Goal: Check status: Check status

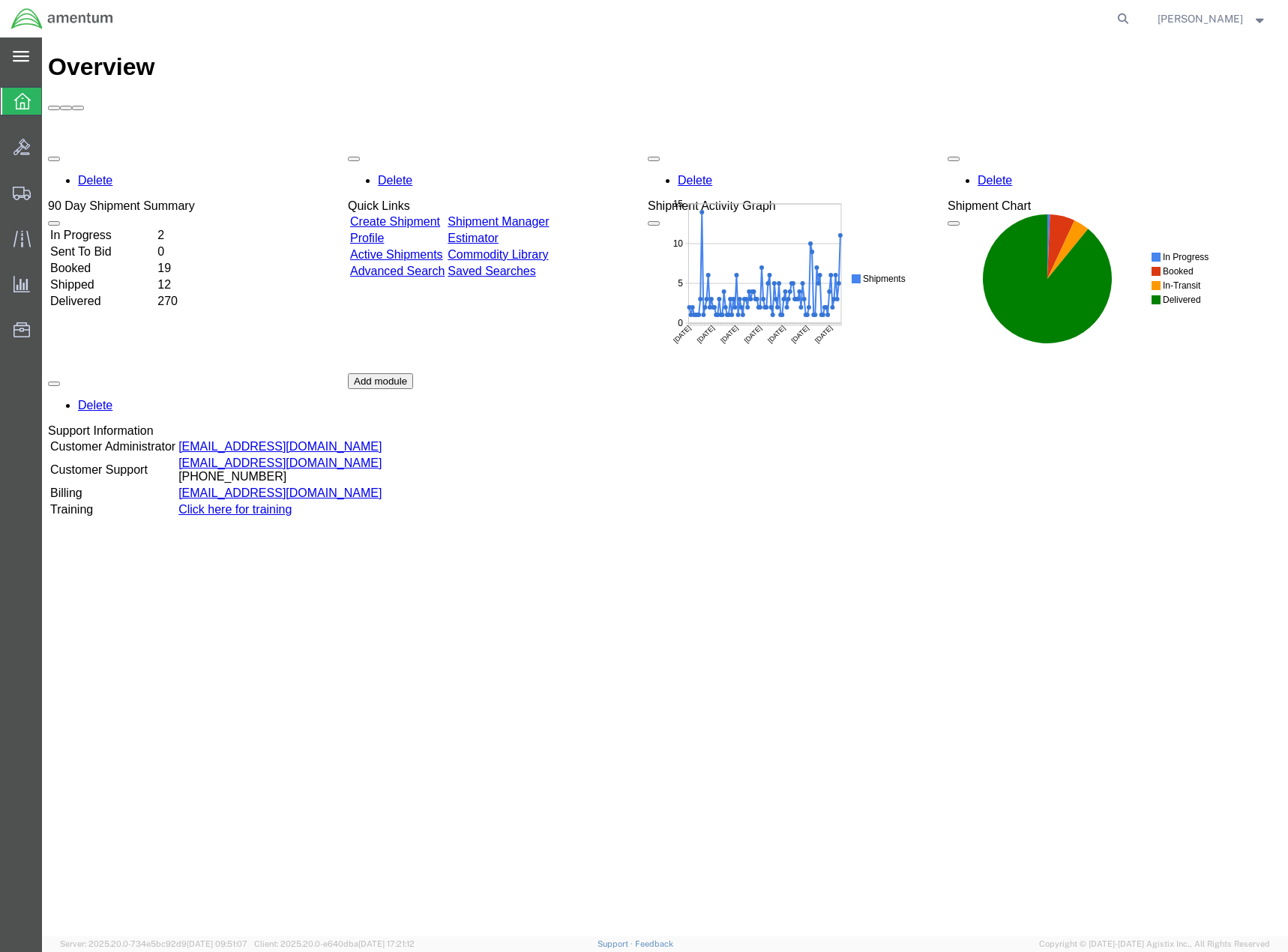
click at [24, 53] on icon at bounding box center [21, 56] width 17 height 11
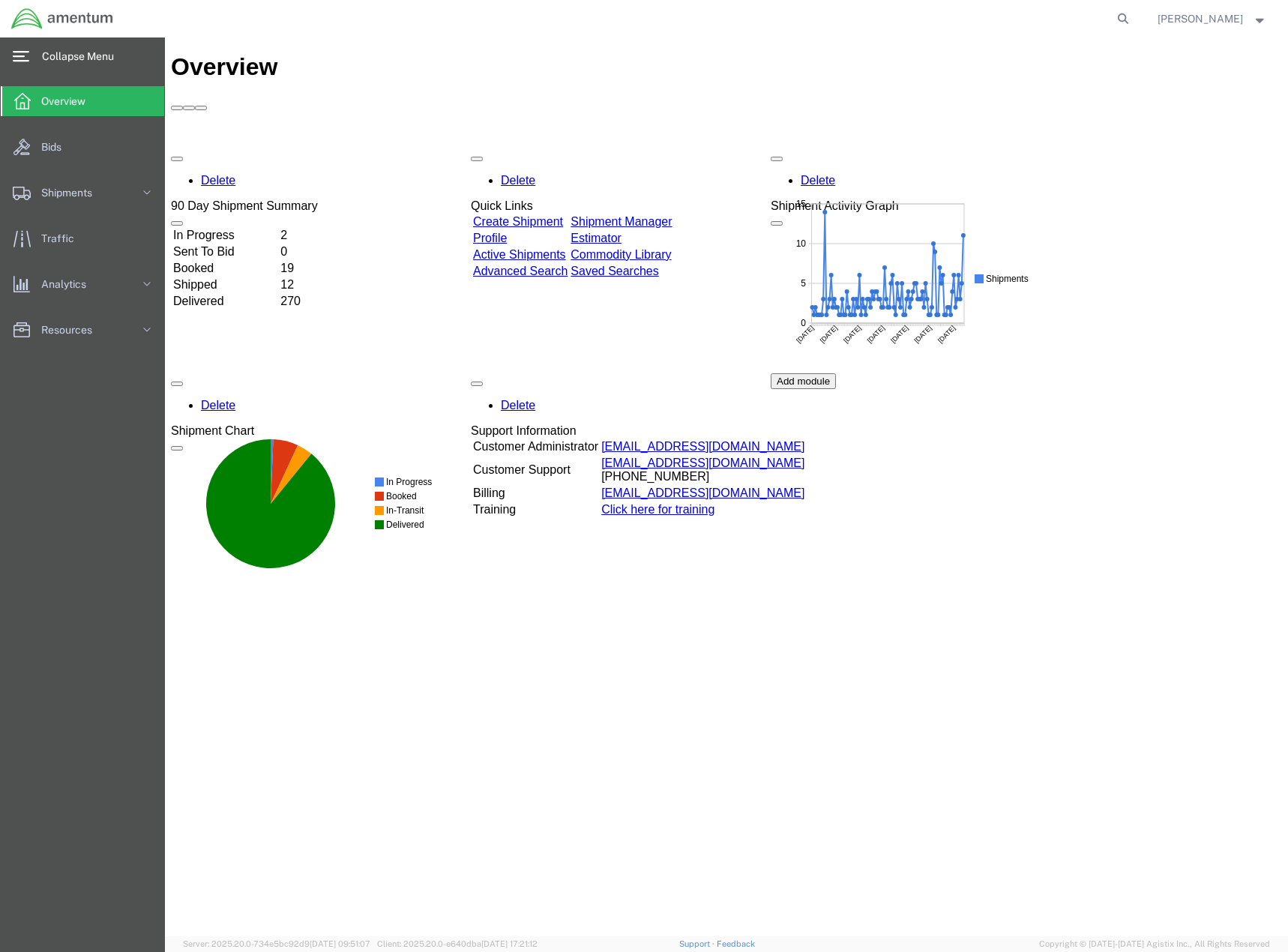
click at [81, 113] on span "Overview" at bounding box center [68, 100] width 55 height 30
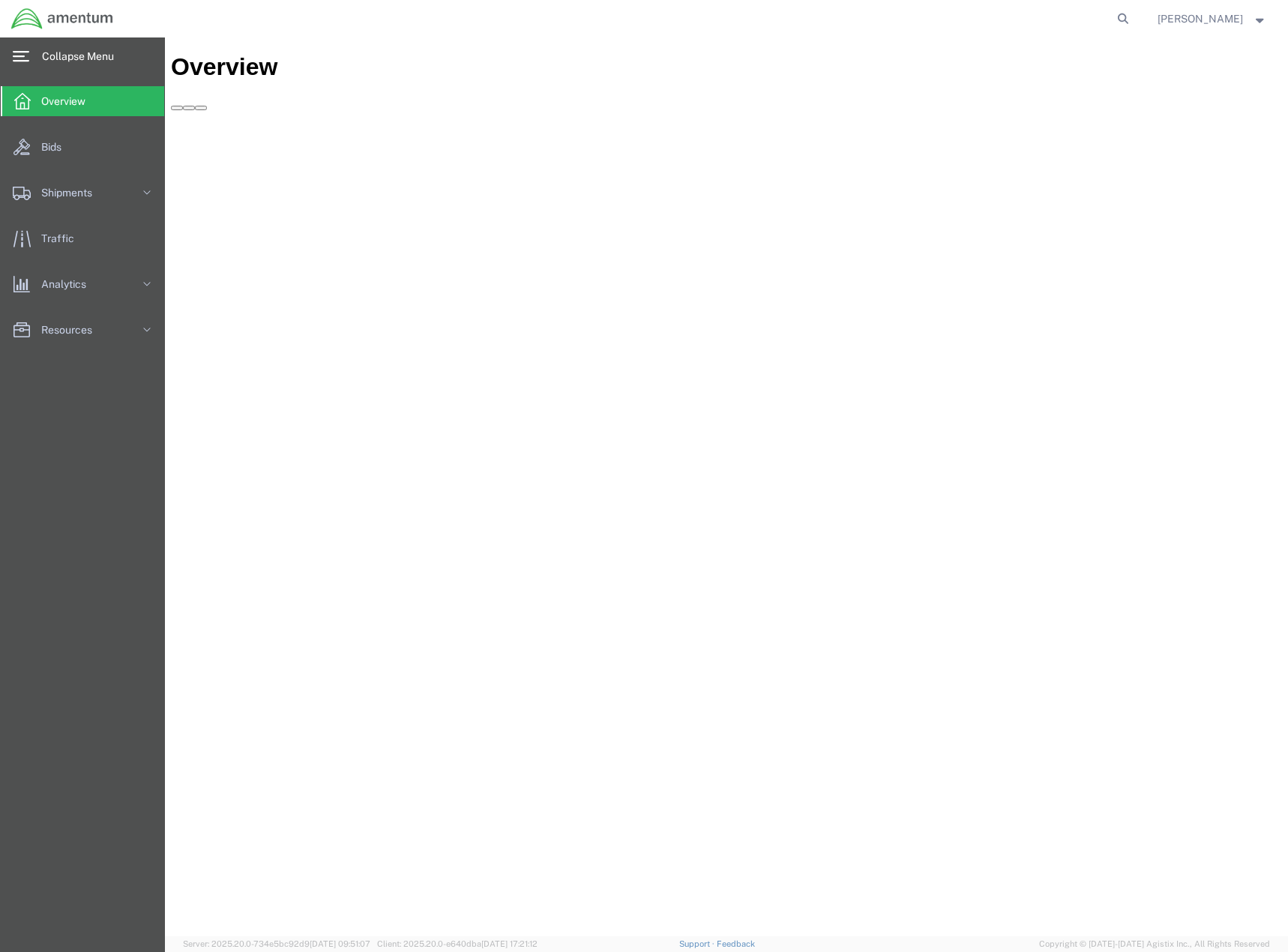
click at [45, 58] on span "Collapse Menu" at bounding box center [83, 55] width 83 height 30
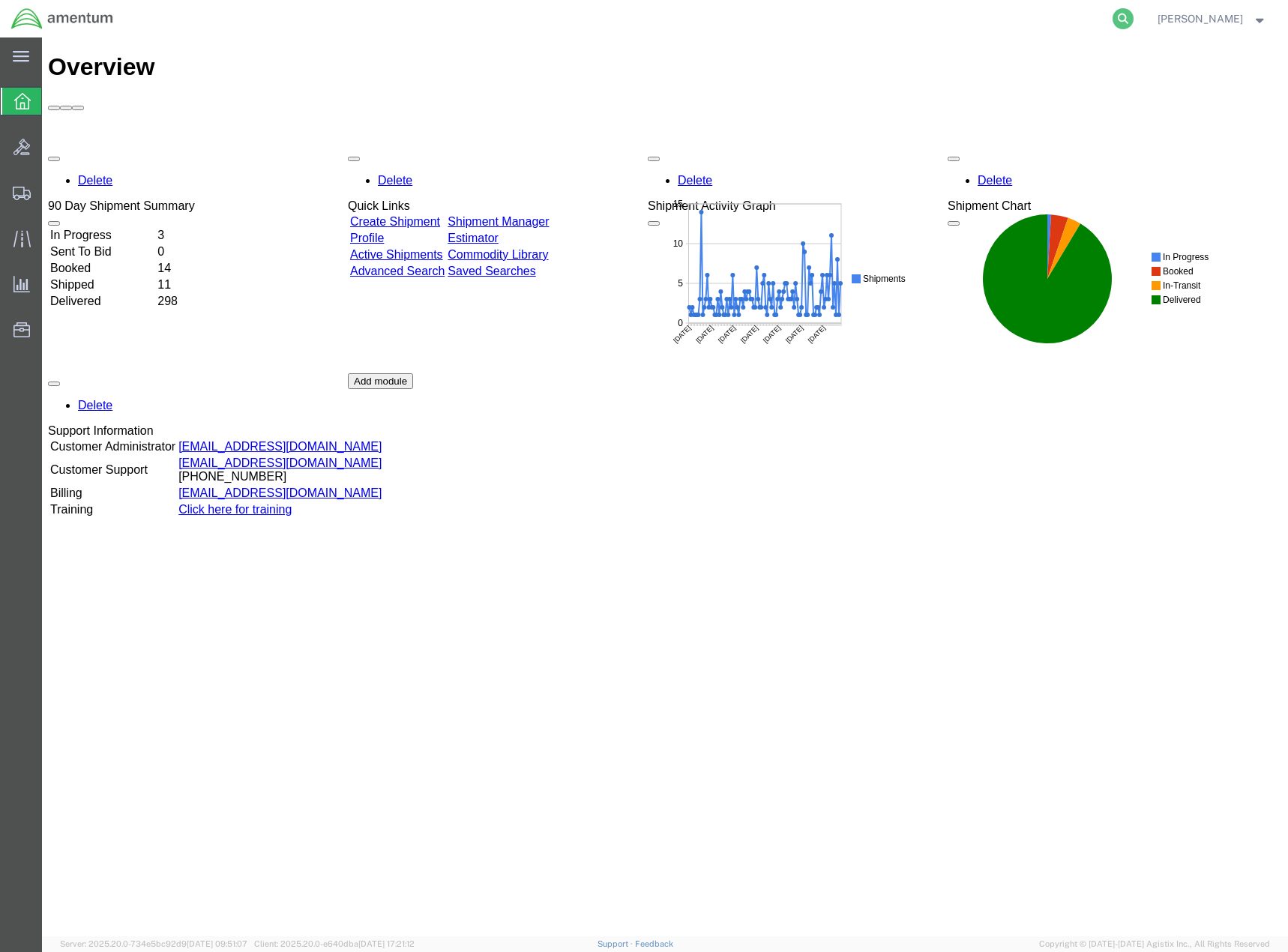
click at [1133, 24] on icon at bounding box center [1123, 18] width 21 height 21
paste input "57079376"
type input "57079376"
click at [1133, 19] on icon at bounding box center [1123, 18] width 21 height 21
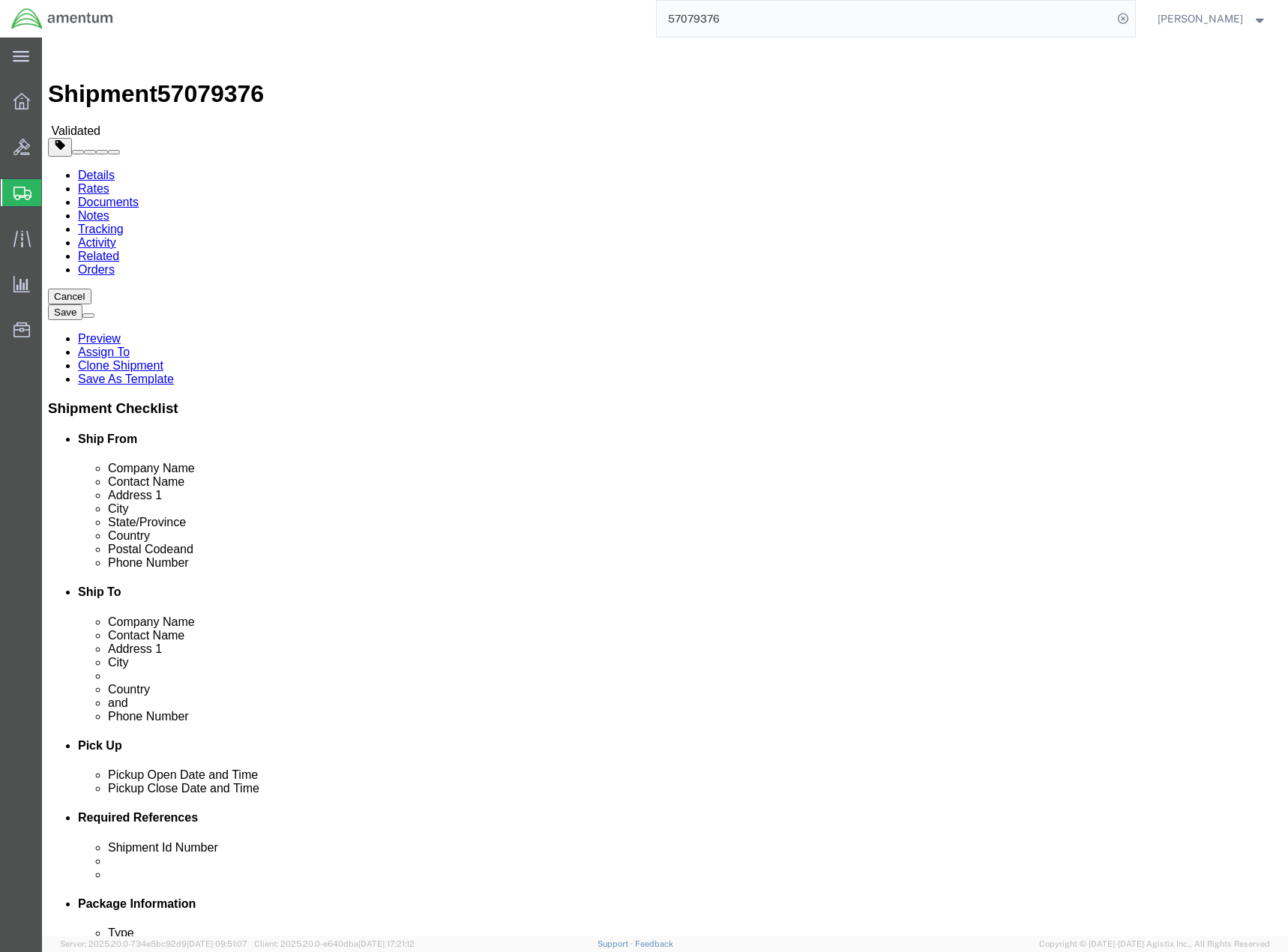
select select "42668"
select select "42637"
click link "Documents"
